Goal: Information Seeking & Learning: Learn about a topic

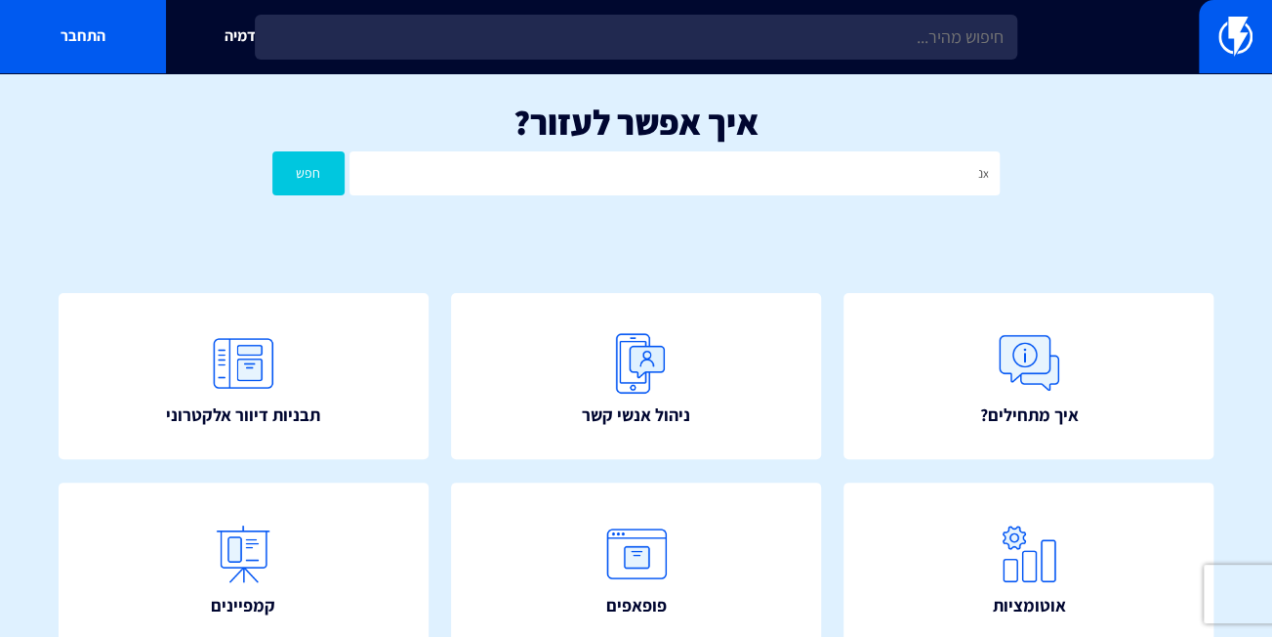
type input "x"
type input "סנכרון קטלוג"
click at [308, 172] on button "חפש" at bounding box center [308, 173] width 72 height 44
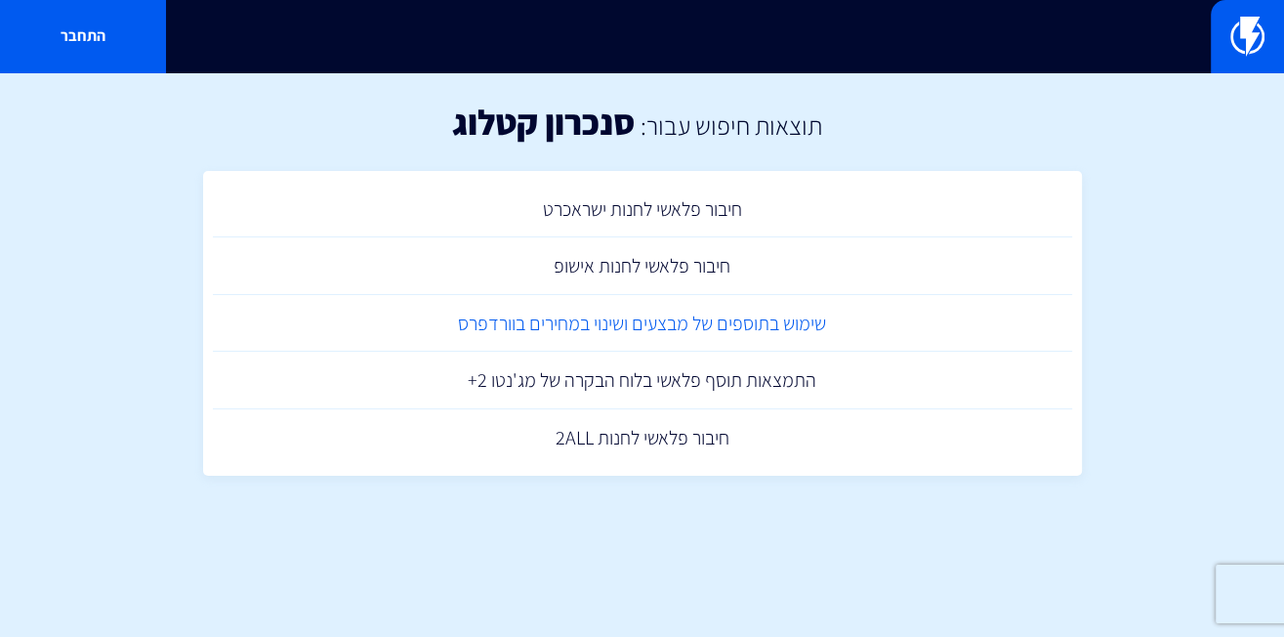
click at [700, 314] on link "שימוש בתוספים של מבצעים ושינוי במחירים בוורדפרס" at bounding box center [642, 324] width 859 height 58
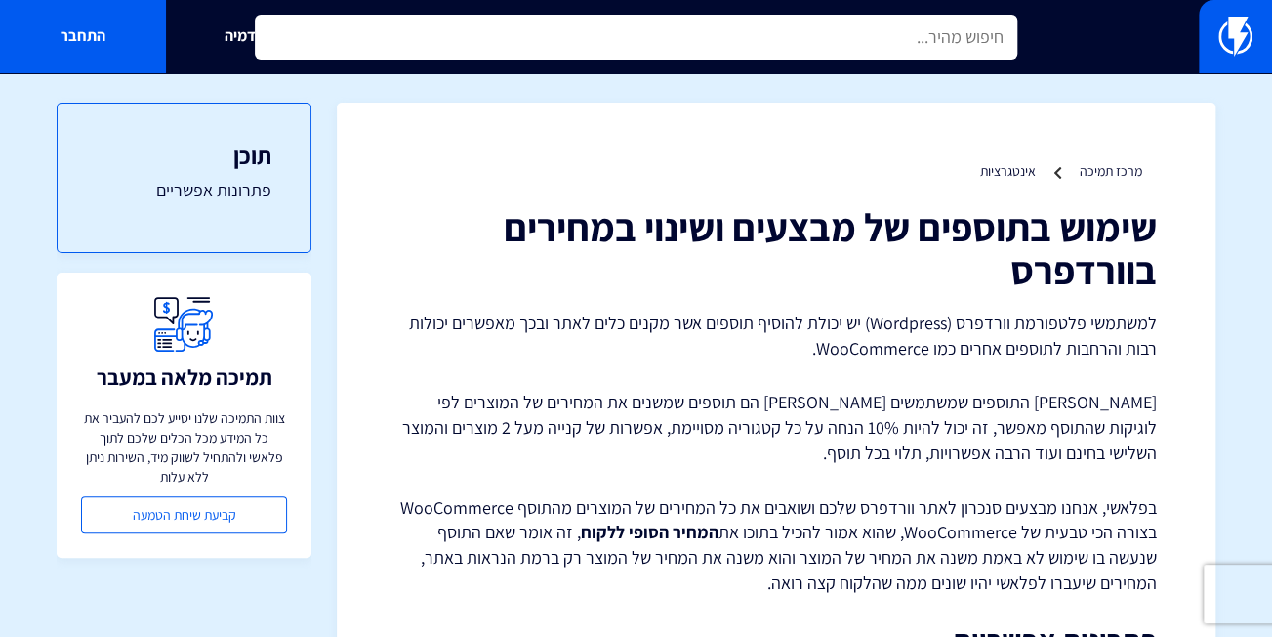
click at [663, 56] on input "text" at bounding box center [636, 37] width 763 height 45
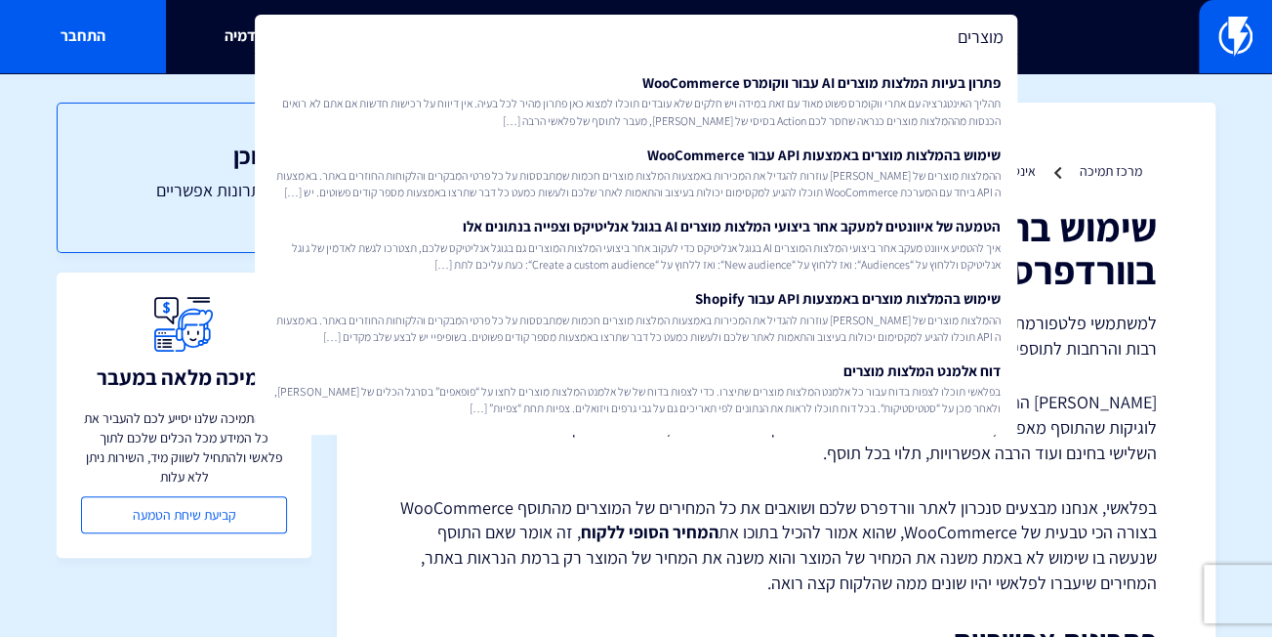
type input "מוצרים"
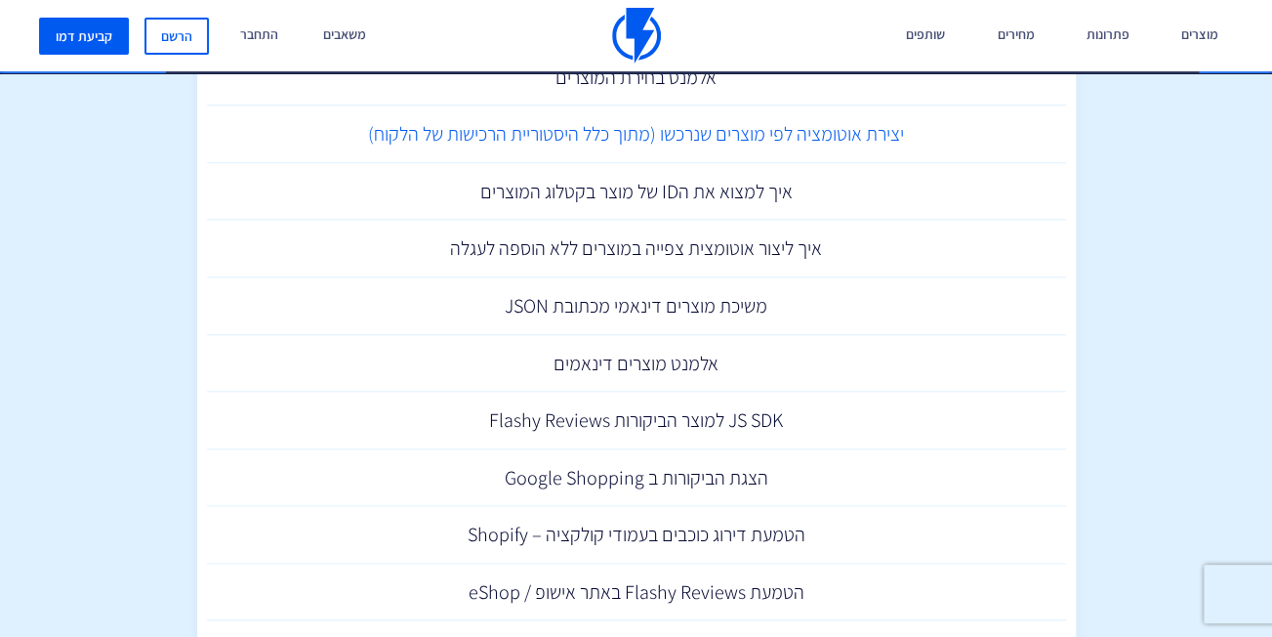
scroll to position [762, 0]
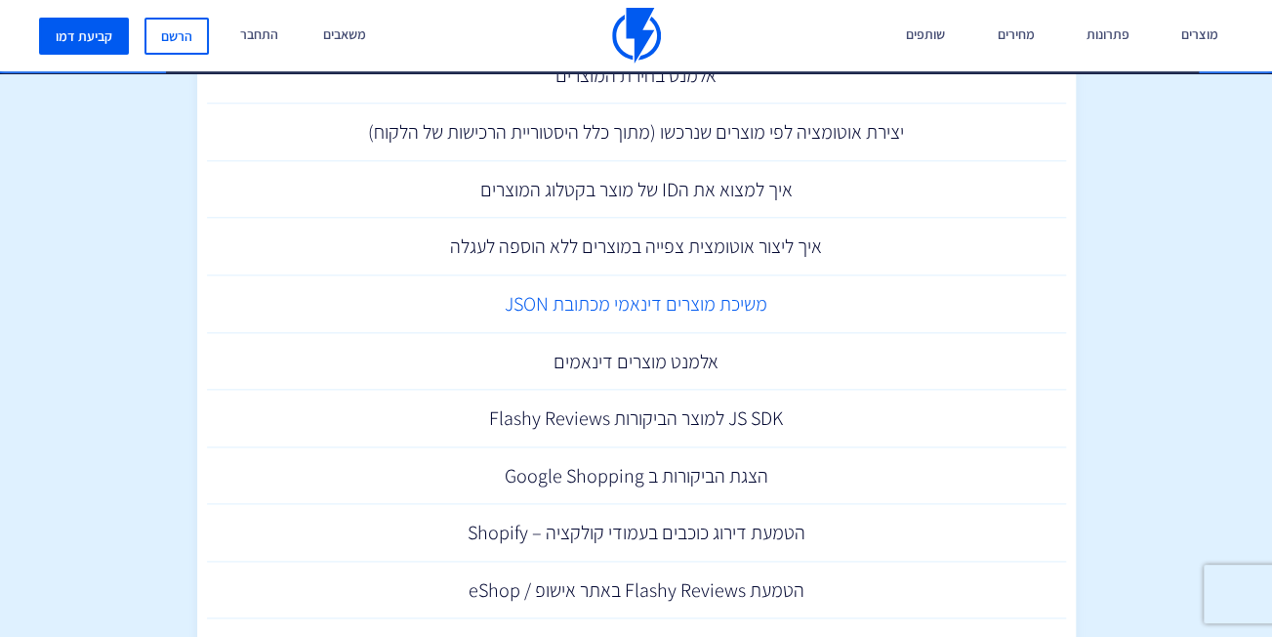
click at [620, 291] on link "משיכת מוצרים דינאמי מכתובת JSON" at bounding box center [636, 304] width 859 height 58
